Goal: Entertainment & Leisure: Consume media (video, audio)

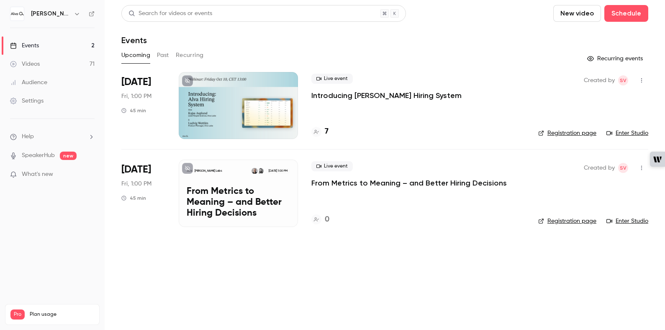
click at [43, 64] on link "Videos 71" at bounding box center [52, 64] width 105 height 18
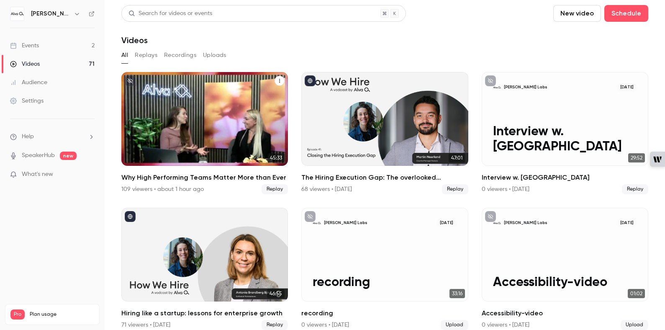
click at [280, 82] on icon "Why High Performing Teams Matter More than Ever" at bounding box center [279, 80] width 5 height 5
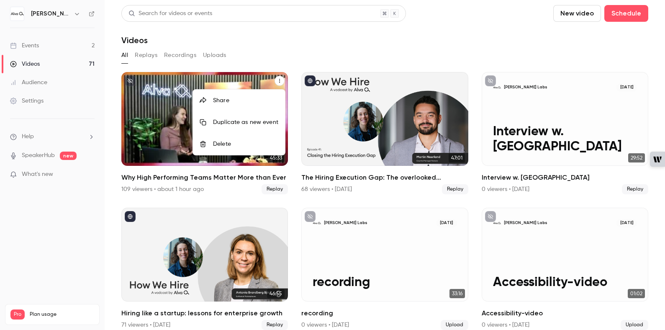
click at [286, 54] on div at bounding box center [332, 165] width 665 height 330
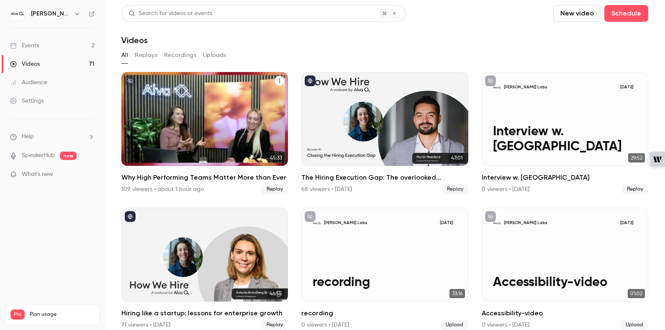
click at [247, 143] on div "Why High Performing Teams Matter More than Ever" at bounding box center [204, 119] width 167 height 94
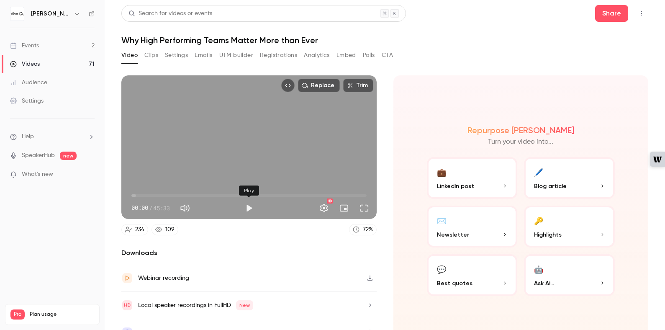
click at [245, 207] on button "Play" at bounding box center [249, 208] width 17 height 17
click at [246, 206] on button "Pause" at bounding box center [249, 208] width 17 height 17
click at [246, 206] on button "Play" at bounding box center [249, 208] width 17 height 17
click at [246, 206] on button "Pause" at bounding box center [249, 208] width 17 height 17
click at [246, 206] on button "Play" at bounding box center [249, 208] width 17 height 17
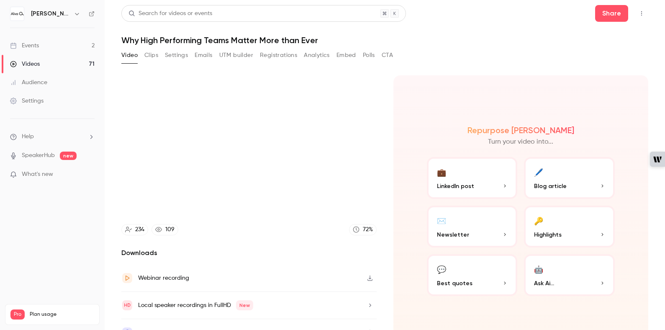
scroll to position [16, 0]
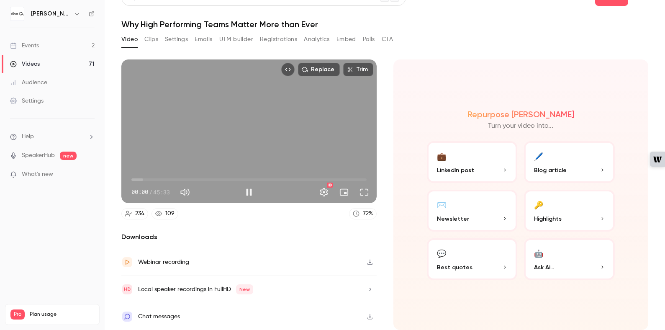
drag, startPoint x: 135, startPoint y: 179, endPoint x: 121, endPoint y: 179, distance: 14.2
click at [121, 179] on main "Search for videos or events Share Why High Performing Teams Matter More than Ev…" at bounding box center [385, 165] width 560 height 330
click at [250, 192] on button "Pause" at bounding box center [249, 192] width 17 height 17
type input "****"
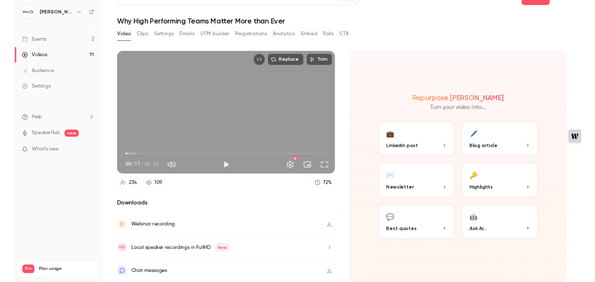
scroll to position [0, 0]
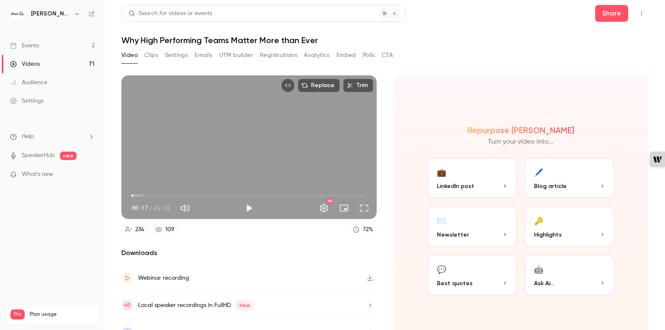
click at [482, 48] on div "Search for videos or events Share Why High Performing Teams Matter More than Ev…" at bounding box center [384, 165] width 527 height 320
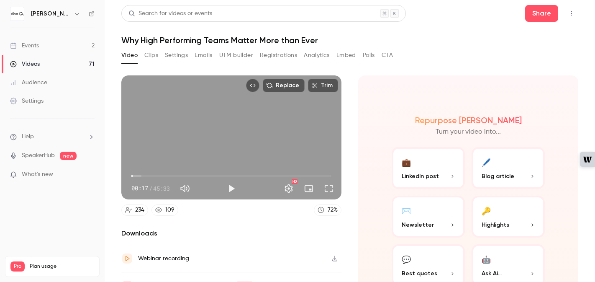
click at [33, 16] on h6 "[PERSON_NAME] Labs" at bounding box center [50, 14] width 39 height 8
click at [28, 50] on link "Events 2" at bounding box center [52, 45] width 105 height 18
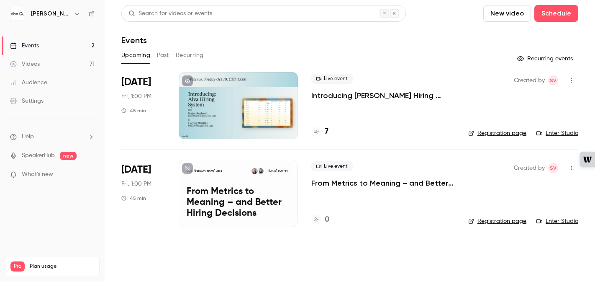
click at [23, 67] on div "Videos" at bounding box center [25, 64] width 30 height 8
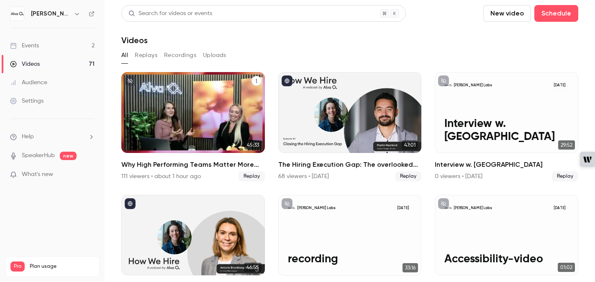
click at [130, 80] on icon "unpublished" at bounding box center [130, 80] width 5 height 5
